Goal: Task Accomplishment & Management: Use online tool/utility

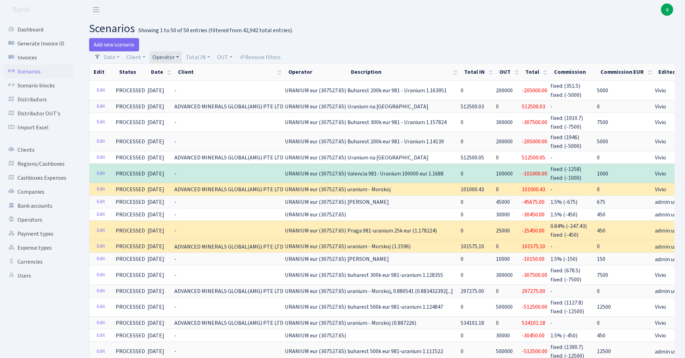
select select "100"
click at [175, 55] on link "Operator" at bounding box center [166, 57] width 32 height 12
click at [178, 84] on input "search" at bounding box center [177, 82] width 51 height 11
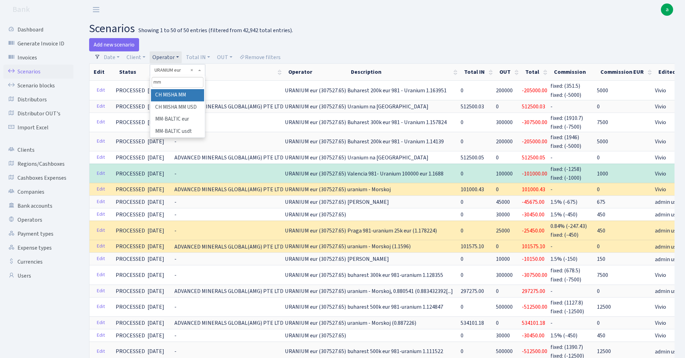
type input "m"
type input "MM"
click at [185, 118] on li "MM-BALTIC eur" at bounding box center [177, 119] width 53 height 12
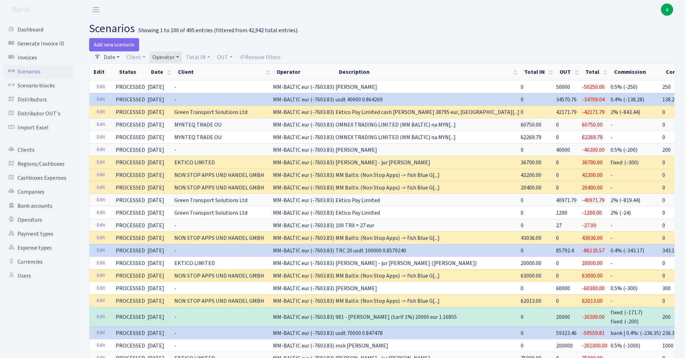
click at [115, 57] on link "Date" at bounding box center [111, 57] width 21 height 12
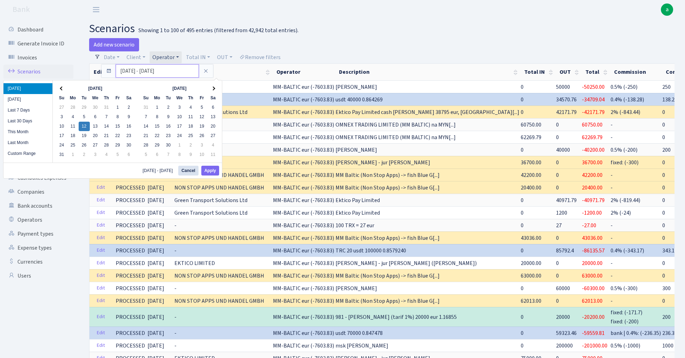
click at [134, 72] on input "12.08.2025 - 12.08.2025" at bounding box center [157, 70] width 83 height 13
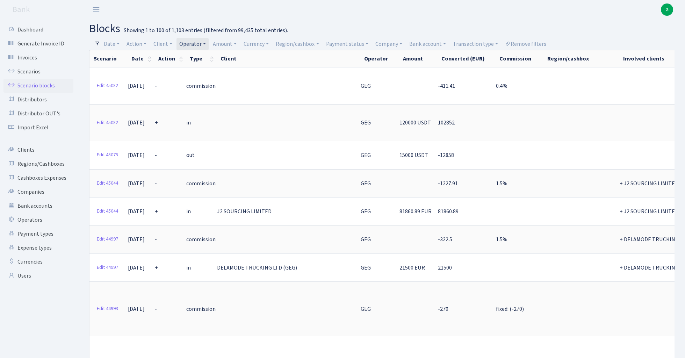
select select "65"
select select "100"
click at [199, 42] on link "Operator" at bounding box center [193, 44] width 32 height 12
click at [204, 69] on input "search" at bounding box center [204, 69] width 51 height 11
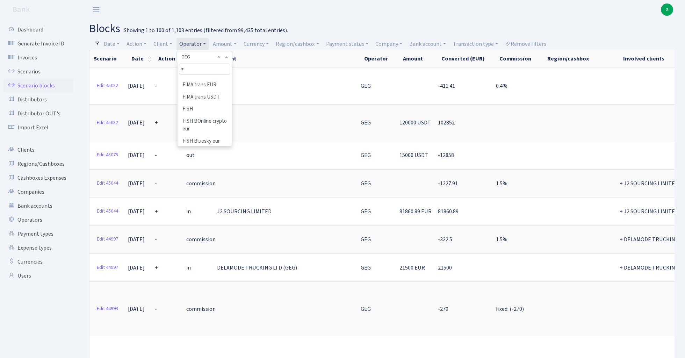
scroll to position [0, 0]
type input "m"
type input "MM"
click at [220, 104] on li "MM-BALTIC eur" at bounding box center [204, 106] width 53 height 12
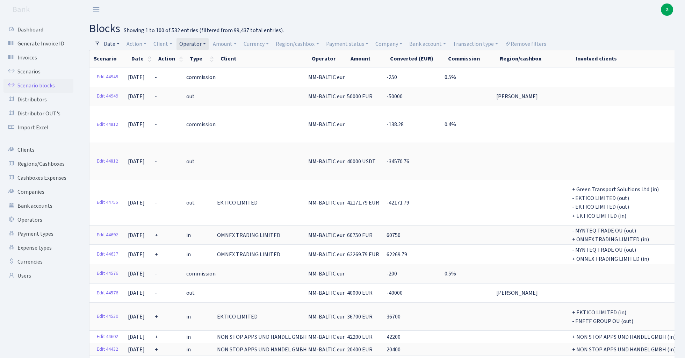
click at [114, 44] on link "Date" at bounding box center [111, 44] width 21 height 12
click at [128, 58] on input "07.08.2025 - 10.08.2025" at bounding box center [157, 57] width 83 height 13
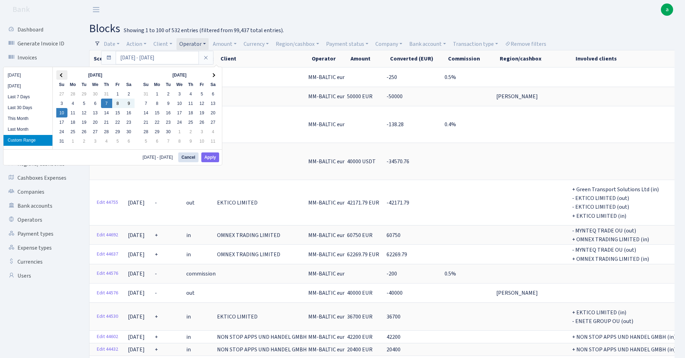
click at [58, 73] on th at bounding box center [61, 74] width 11 height 9
click at [58, 74] on th at bounding box center [61, 74] width 11 height 9
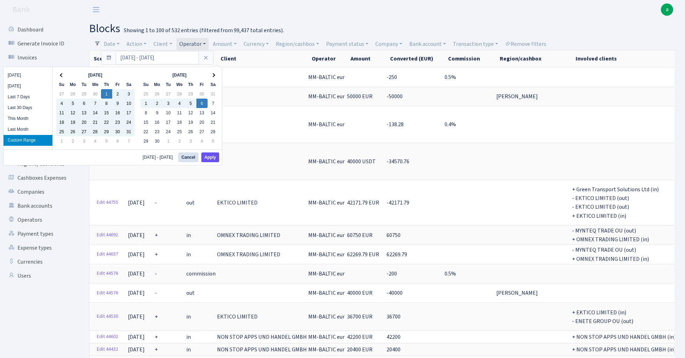
click at [215, 160] on button "Apply" at bounding box center [210, 157] width 18 height 10
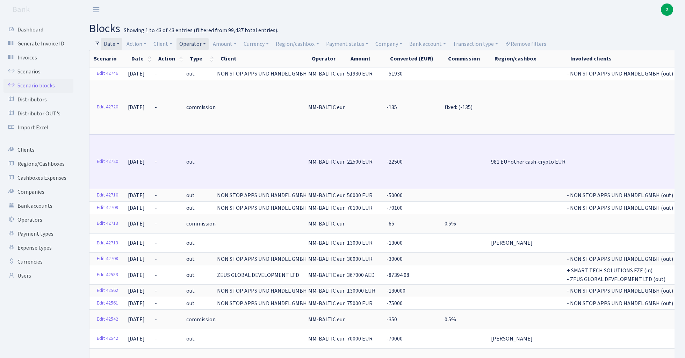
click at [387, 158] on span "-22500" at bounding box center [395, 162] width 16 height 8
copy span "22500"
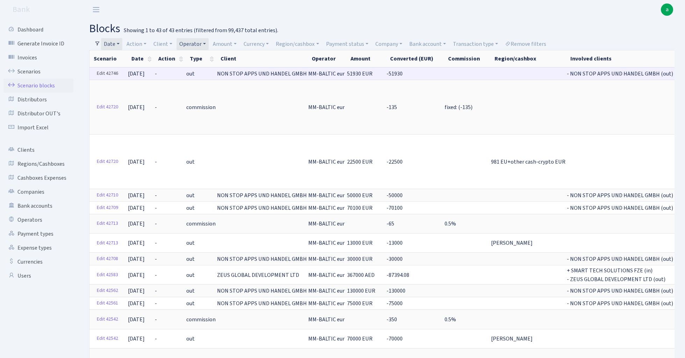
click at [111, 74] on link "Edit 42746" at bounding box center [108, 73] width 28 height 11
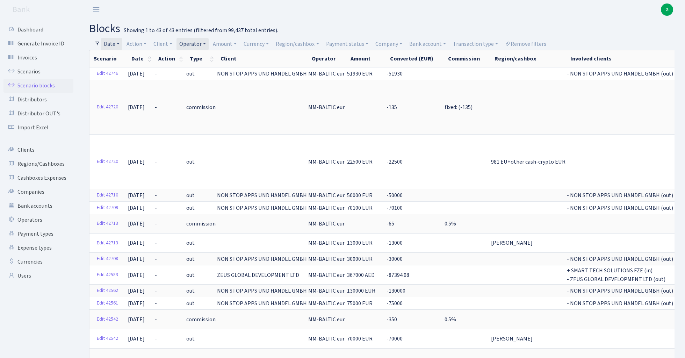
click at [114, 45] on link "Date" at bounding box center [111, 44] width 21 height 12
click at [133, 56] on input "01.05.2025 - 06.06.2025" at bounding box center [157, 57] width 83 height 13
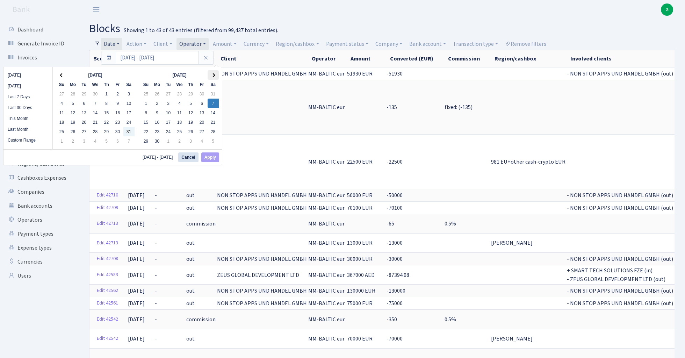
click at [214, 71] on th at bounding box center [213, 74] width 11 height 9
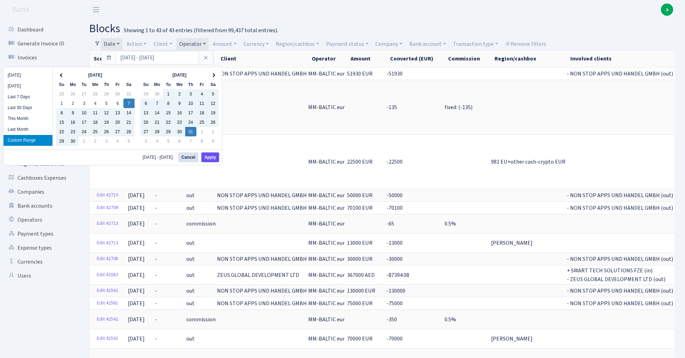
click at [213, 157] on button "Apply" at bounding box center [210, 157] width 18 height 10
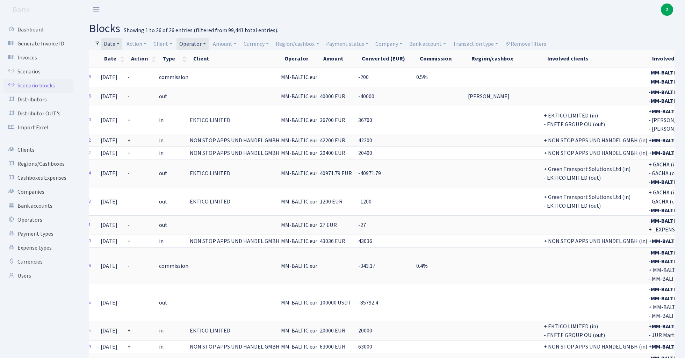
click at [116, 42] on link "Date" at bounding box center [111, 44] width 21 height 12
click at [135, 57] on input "07.06.2025 - 31.07.2025" at bounding box center [157, 57] width 83 height 13
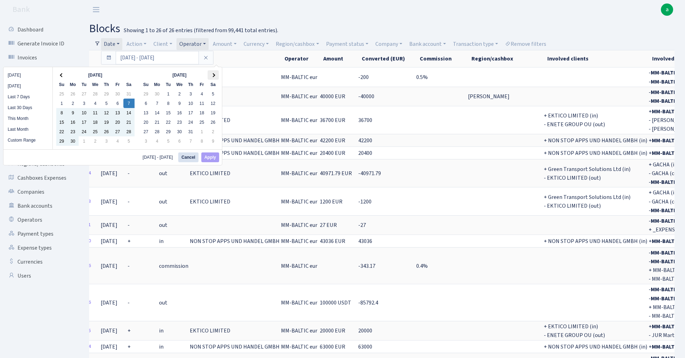
click at [213, 76] on span at bounding box center [213, 75] width 4 height 4
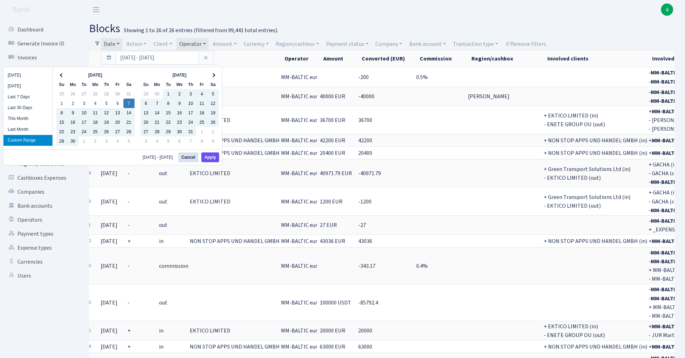
click at [212, 157] on button "Apply" at bounding box center [210, 157] width 18 height 10
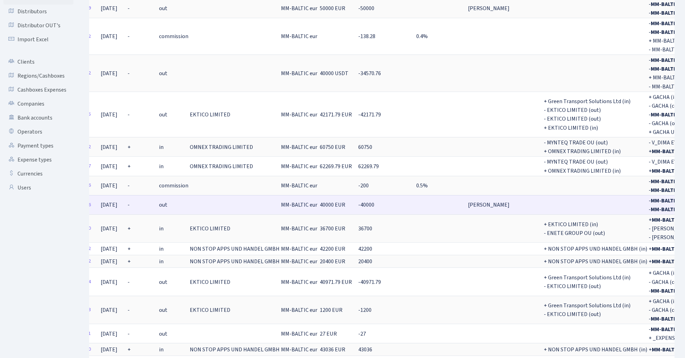
scroll to position [94, 0]
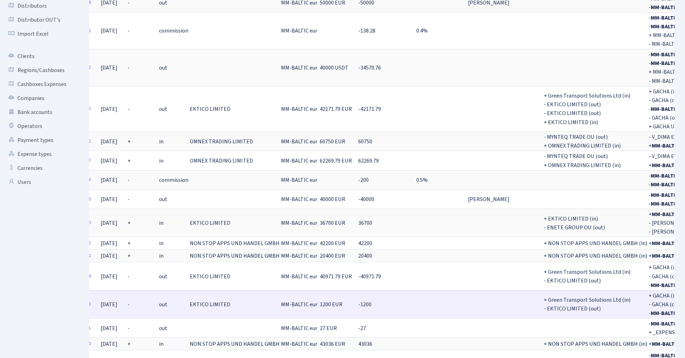
click at [358, 301] on span "-1200" at bounding box center [364, 305] width 13 height 8
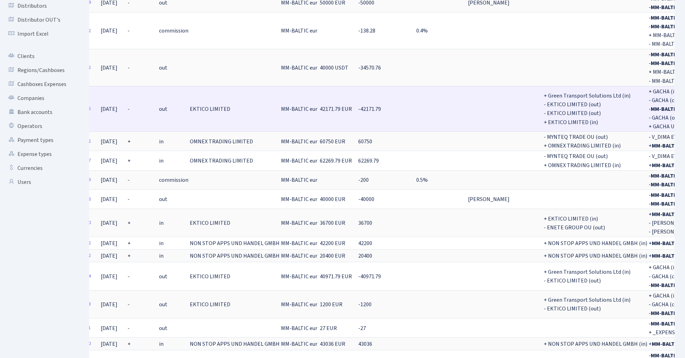
drag, startPoint x: 350, startPoint y: 104, endPoint x: 373, endPoint y: 105, distance: 22.8
click at [373, 105] on td "-42171.79" at bounding box center [387, 109] width 58 height 46
copy span "42171.79"
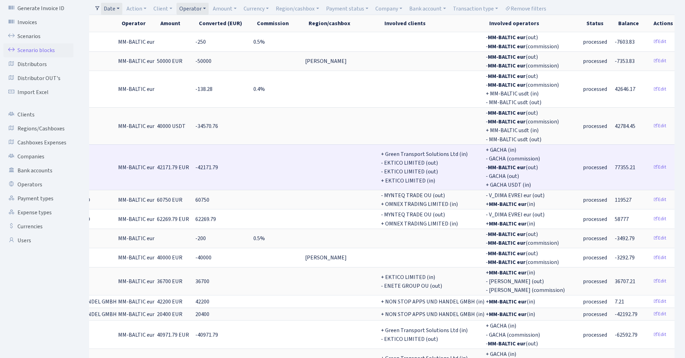
scroll to position [0, 190]
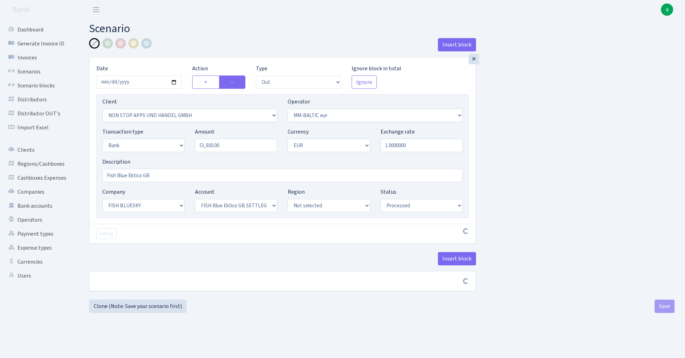
select select "out"
select select "3142"
select select "458"
select select "2"
select select "1"
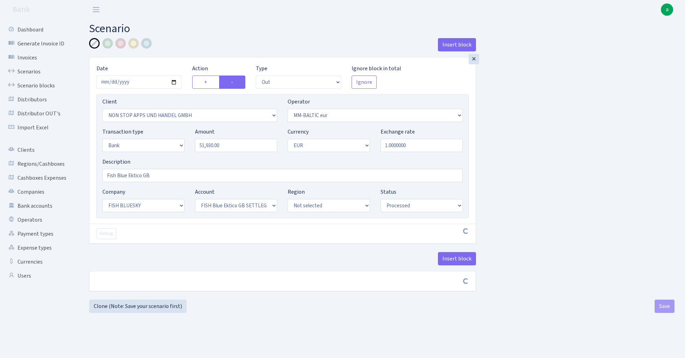
select select "23"
select select "67"
select select "processed"
